Goal: Transaction & Acquisition: Purchase product/service

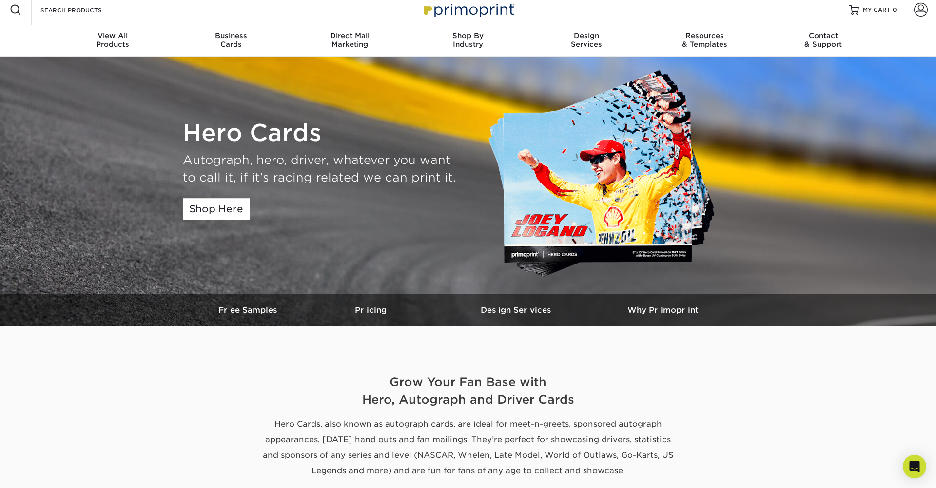
scroll to position [6, 0]
click at [231, 207] on link "Shop Here" at bounding box center [216, 208] width 67 height 21
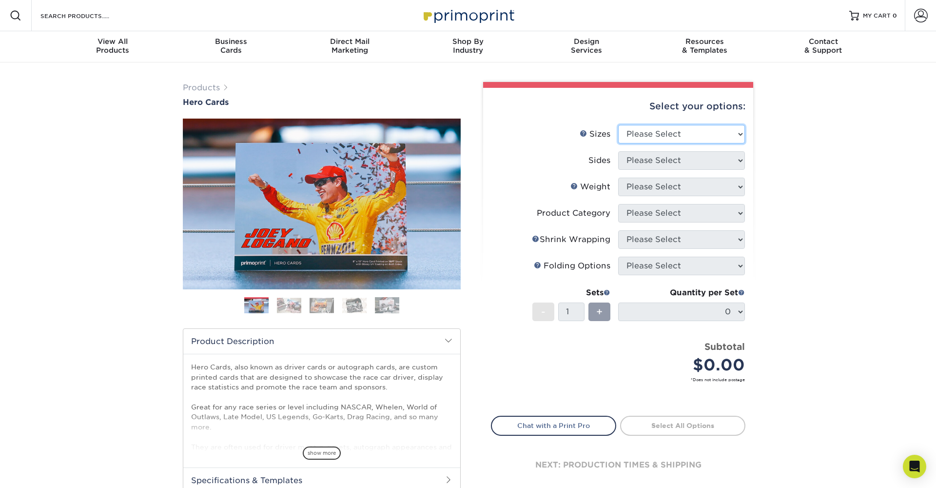
select select "4.00x6.00"
select select "13abbda7-1d64-4f25-8bb2-c179b224825d"
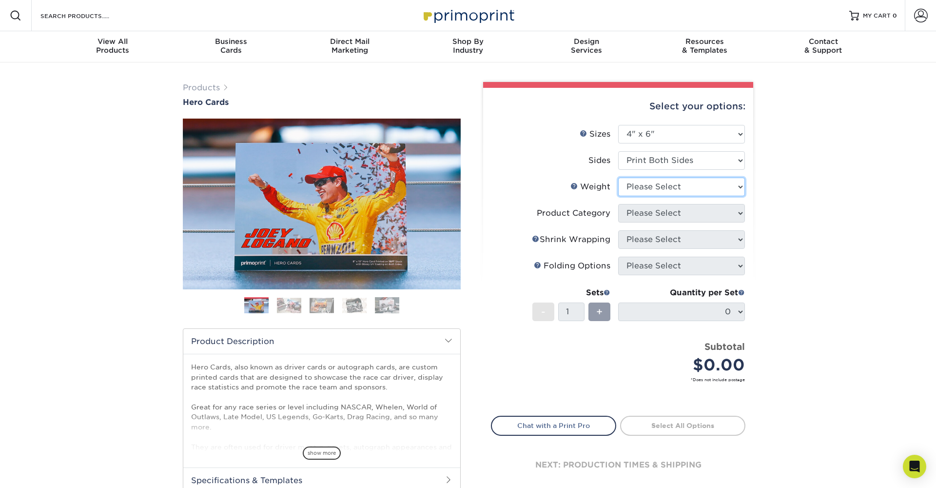
select select "14PT"
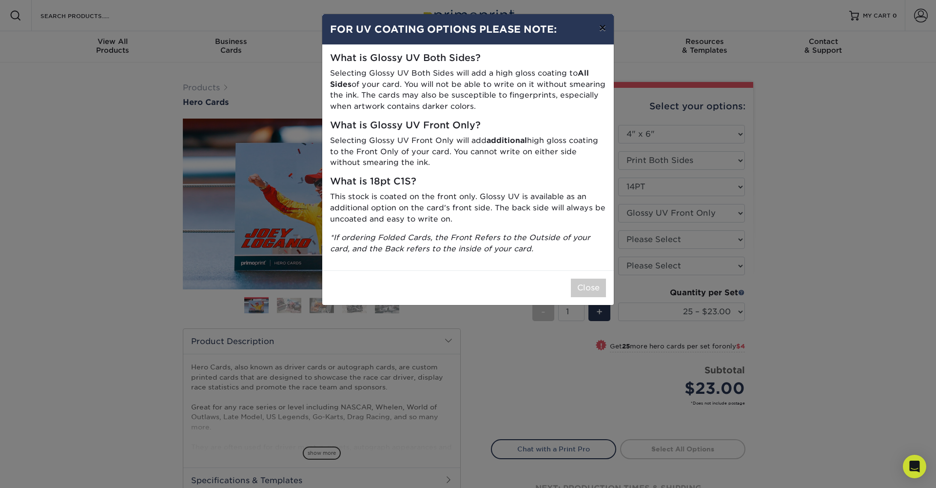
click at [604, 29] on button "×" at bounding box center [602, 27] width 22 height 27
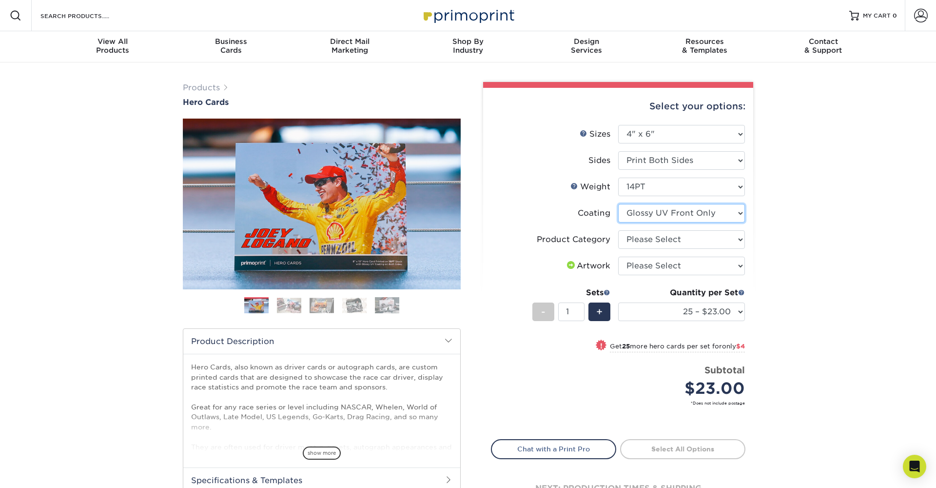
select select "121bb7b5-3b4d-429f-bd8d-bbf80e953313"
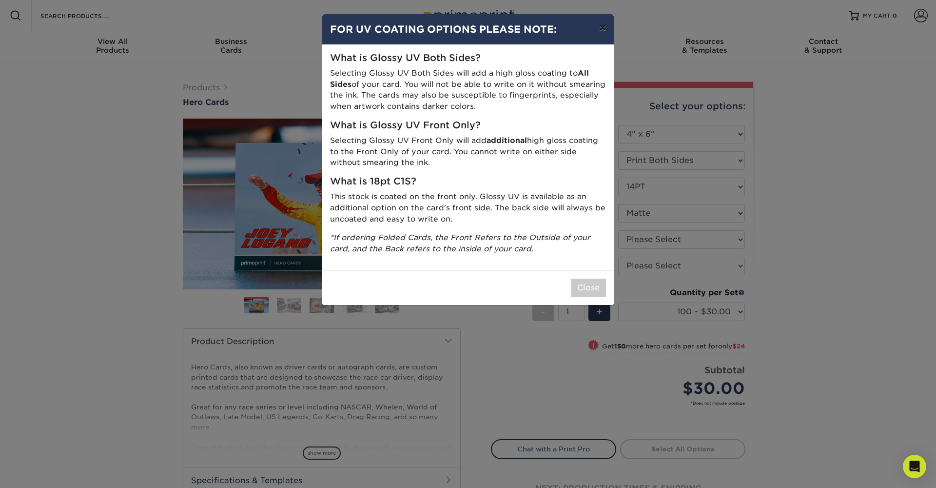
click at [601, 28] on button "×" at bounding box center [602, 27] width 22 height 27
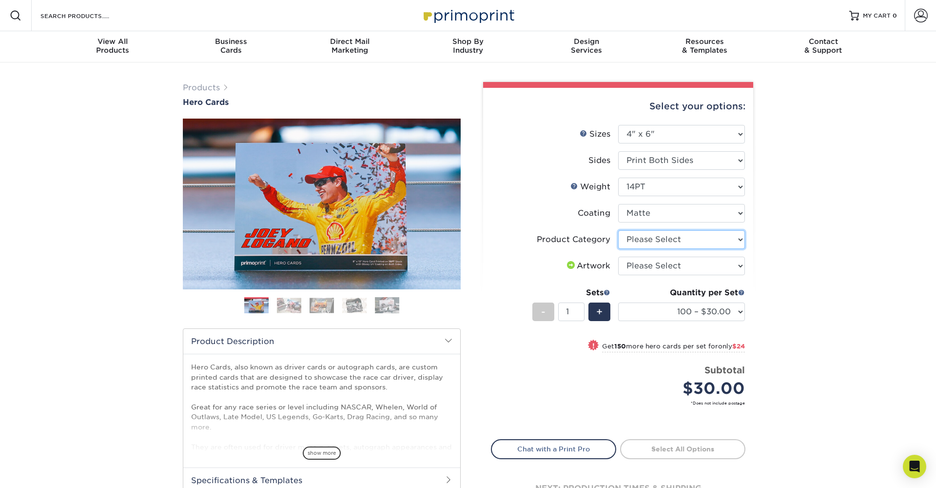
select select "9b7272e0-d6c8-4c3c-8e97-d3a1bcdab858"
select select "upload"
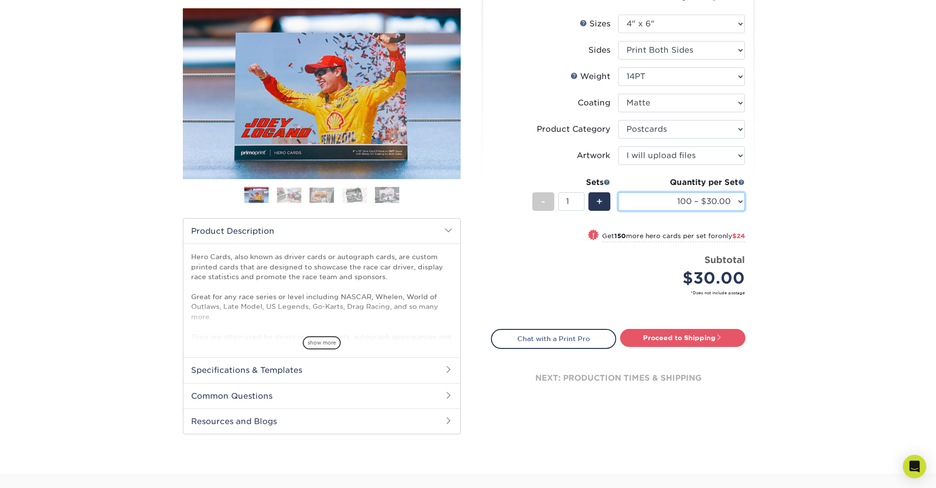
scroll to position [113, 0]
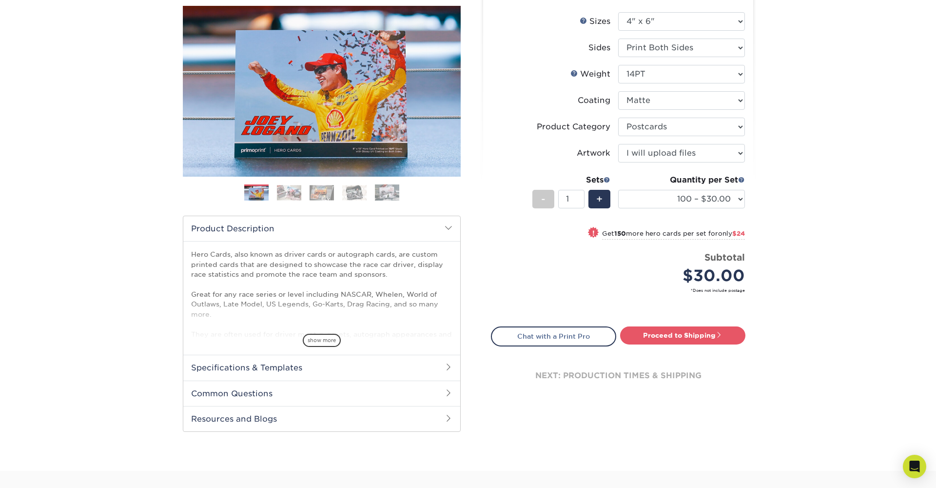
click at [260, 368] on h2 "Specifications & Templates" at bounding box center [321, 366] width 277 height 25
click at [257, 394] on link "See All Sizes" at bounding box center [247, 392] width 40 height 7
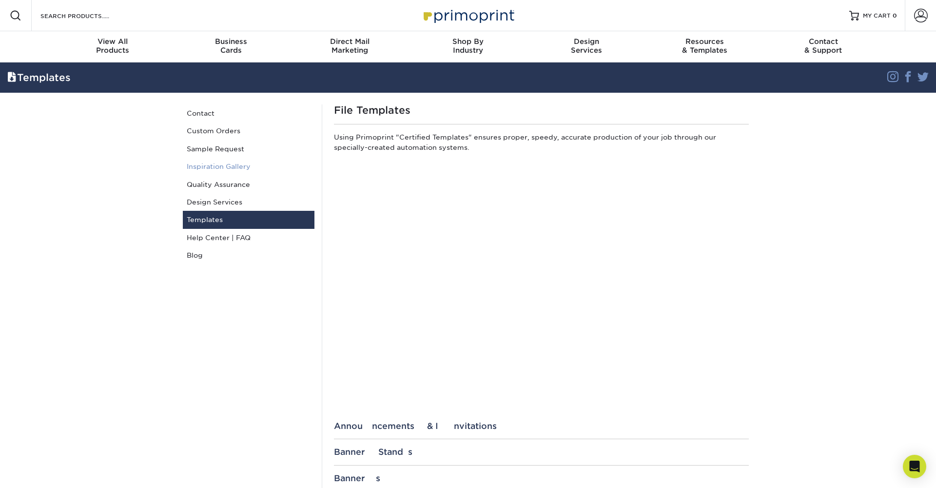
click at [223, 168] on link "Inspiration Gallery" at bounding box center [249, 166] width 132 height 18
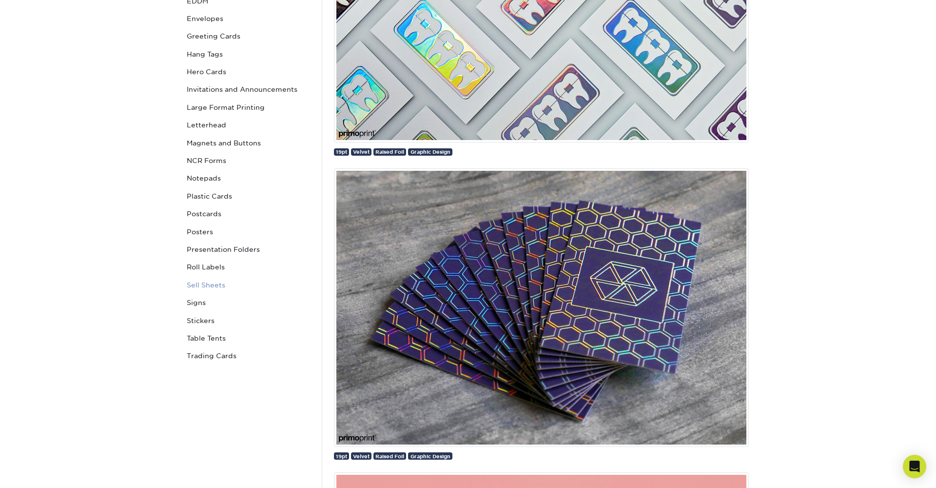
scroll to position [279, 0]
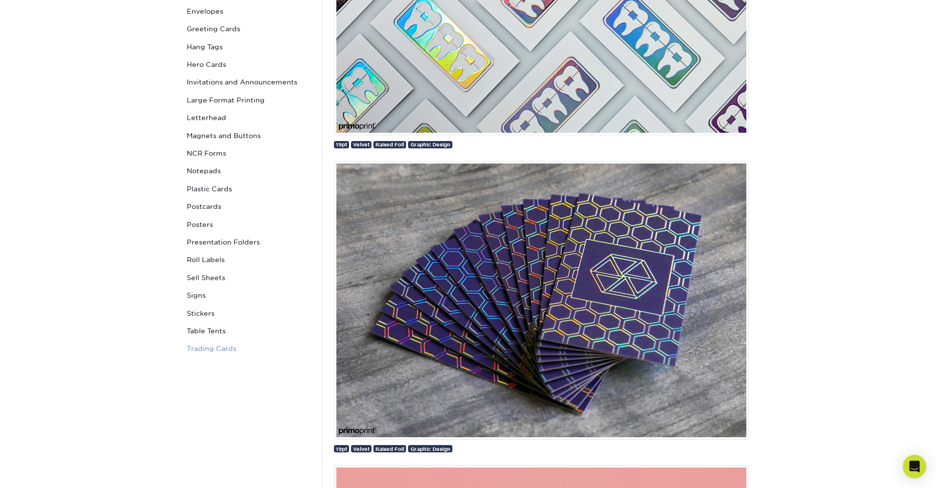
click at [222, 340] on link "Trading Cards" at bounding box center [249, 348] width 132 height 18
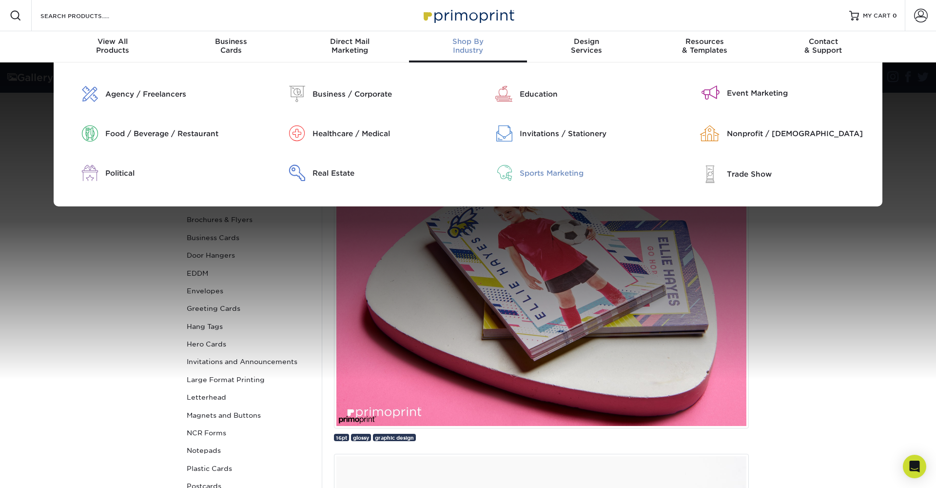
click at [561, 172] on div "Sports Marketing" at bounding box center [594, 173] width 148 height 11
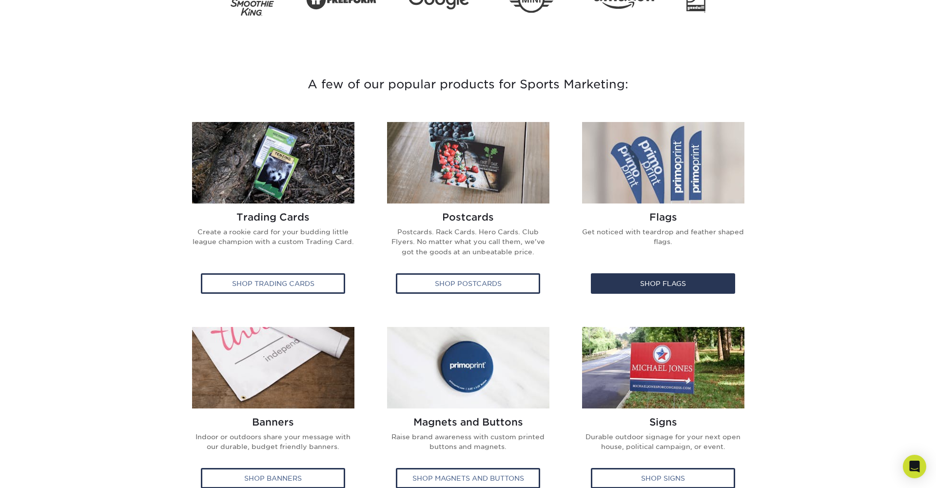
scroll to position [290, 0]
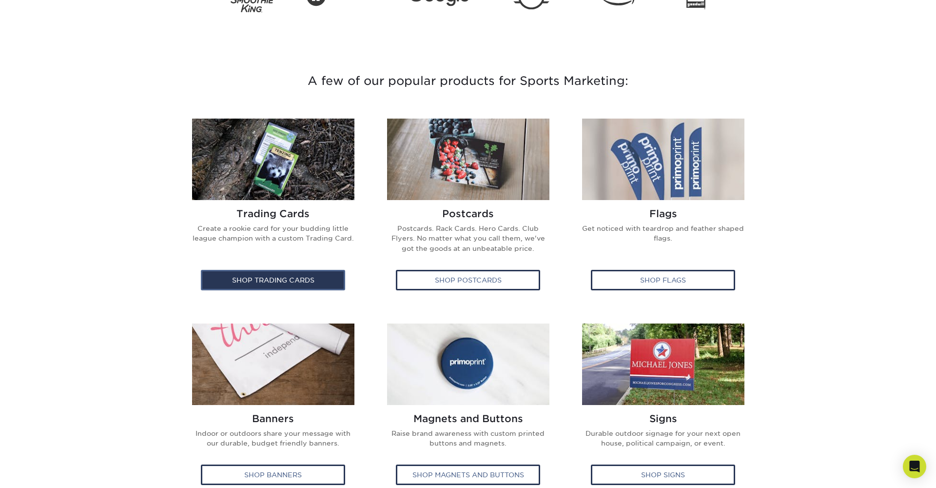
click at [273, 274] on div "Shop Trading Cards" at bounding box center [273, 280] width 144 height 20
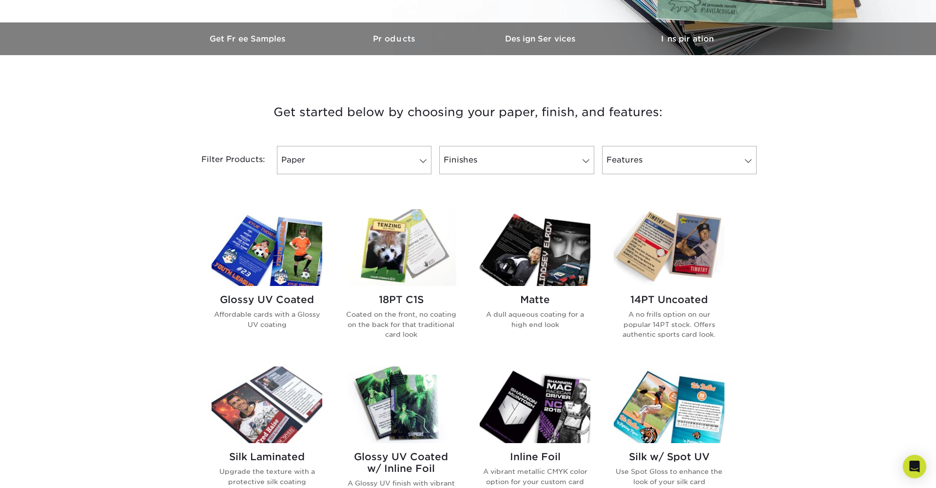
scroll to position [296, 0]
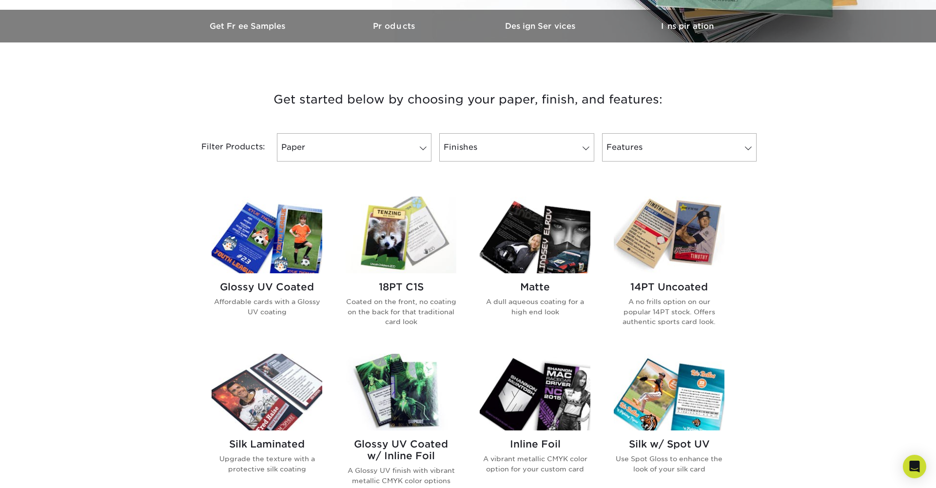
click at [537, 279] on div "Matte A dull aqueous coating for a high end look" at bounding box center [535, 302] width 111 height 59
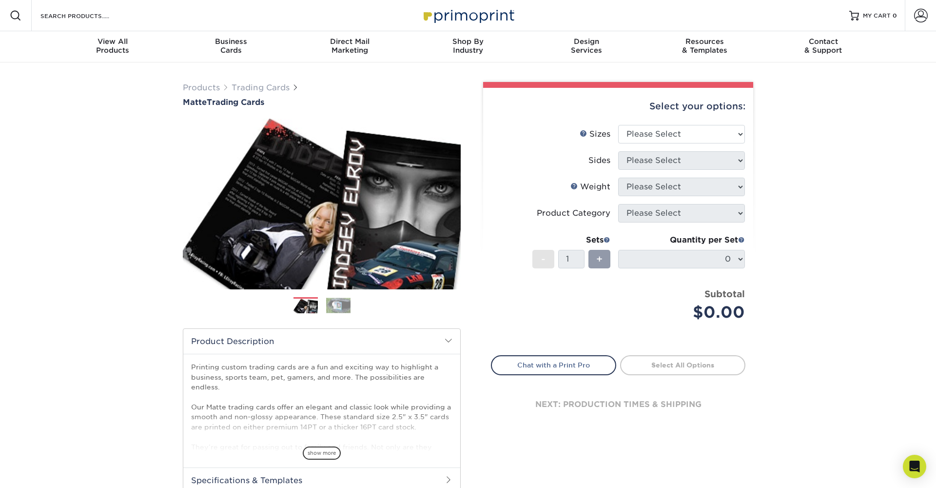
click at [650, 368] on link "Select All Options" at bounding box center [682, 365] width 125 height 20
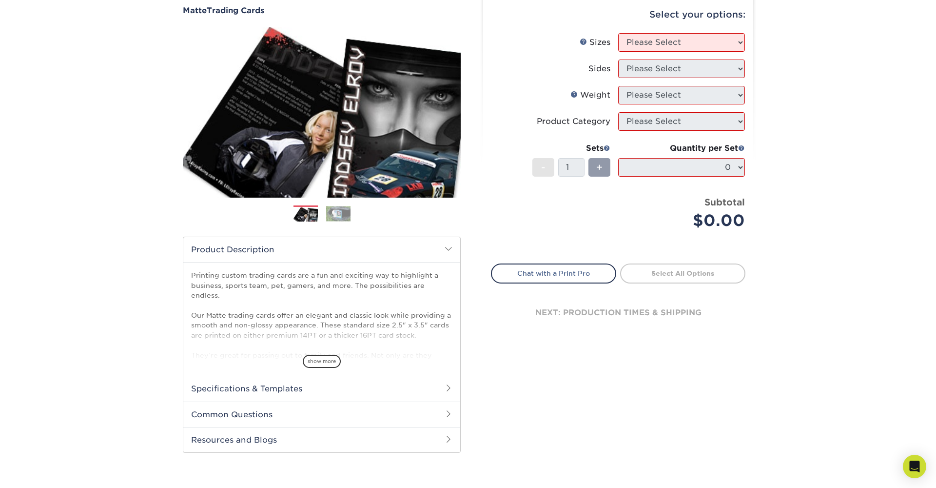
scroll to position [93, 0]
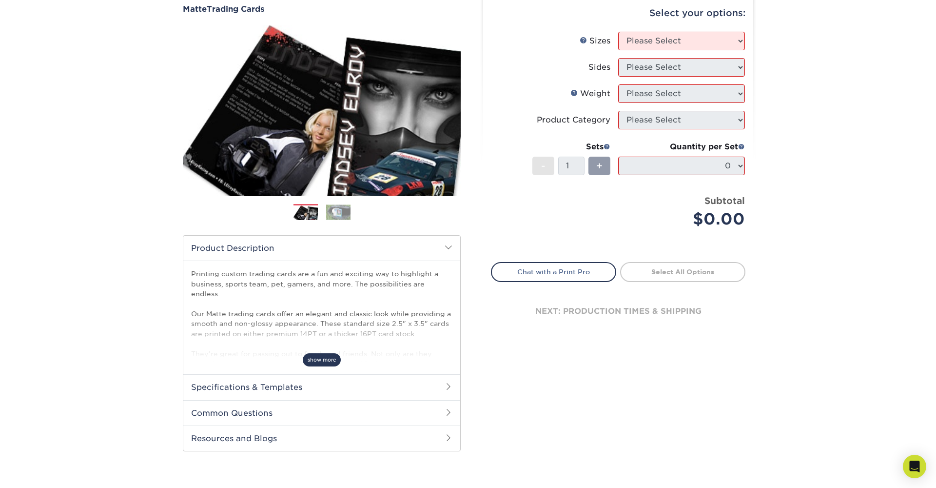
click at [316, 361] on span "show more" at bounding box center [322, 359] width 38 height 13
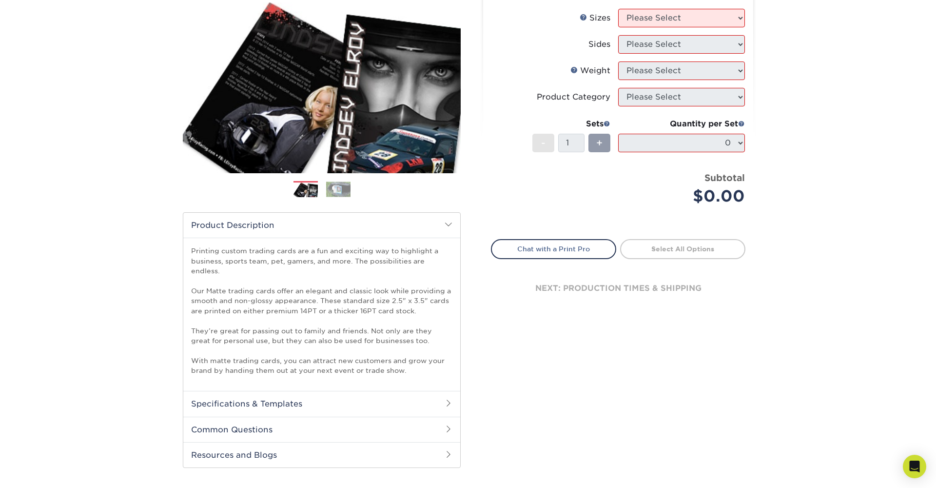
scroll to position [120, 0]
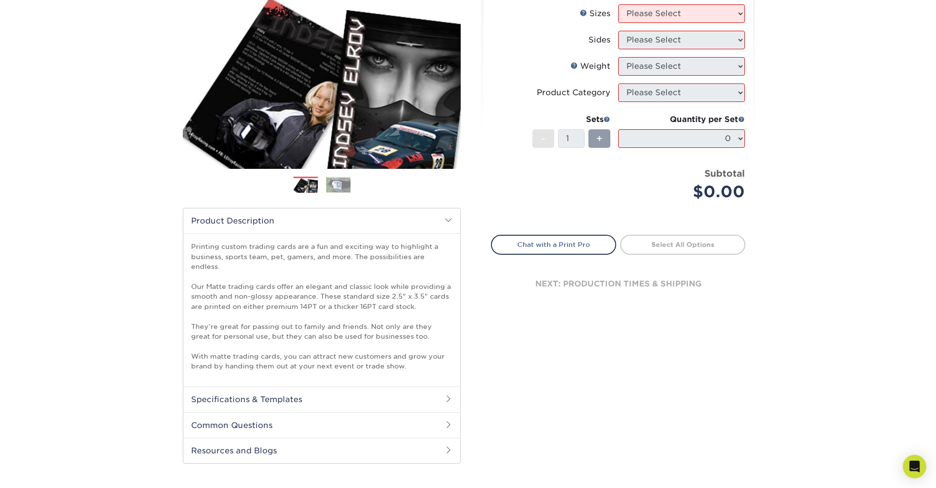
click at [426, 413] on h2 "Common Questions" at bounding box center [321, 424] width 277 height 25
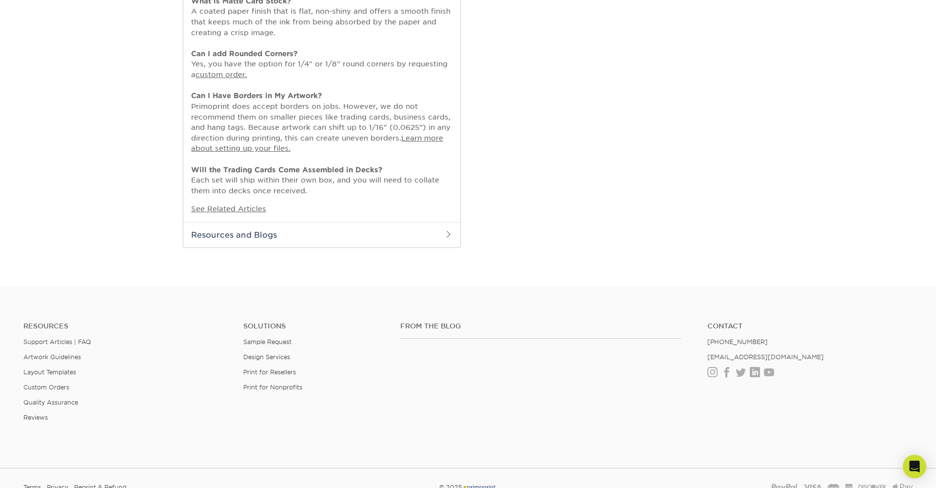
scroll to position [571, 0]
click at [386, 221] on h2 "Resources and Blogs" at bounding box center [321, 233] width 277 height 25
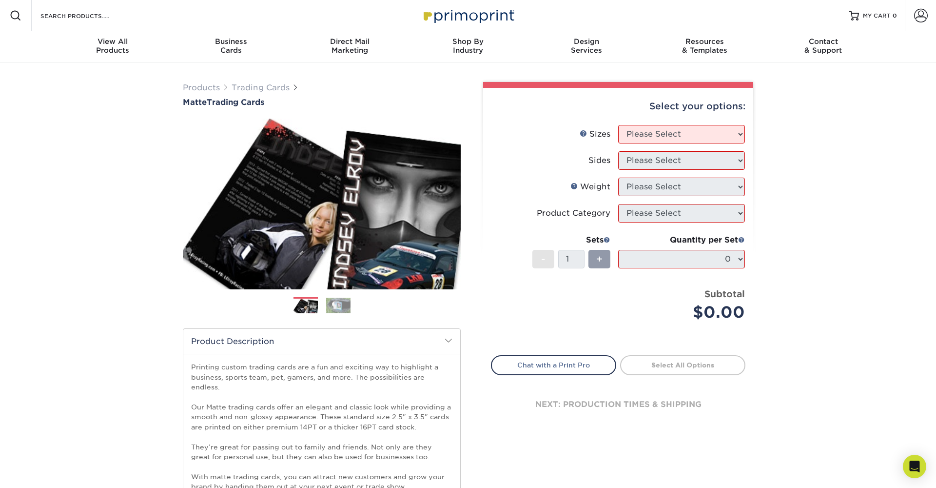
scroll to position [0, 0]
